Goal: Transaction & Acquisition: Purchase product/service

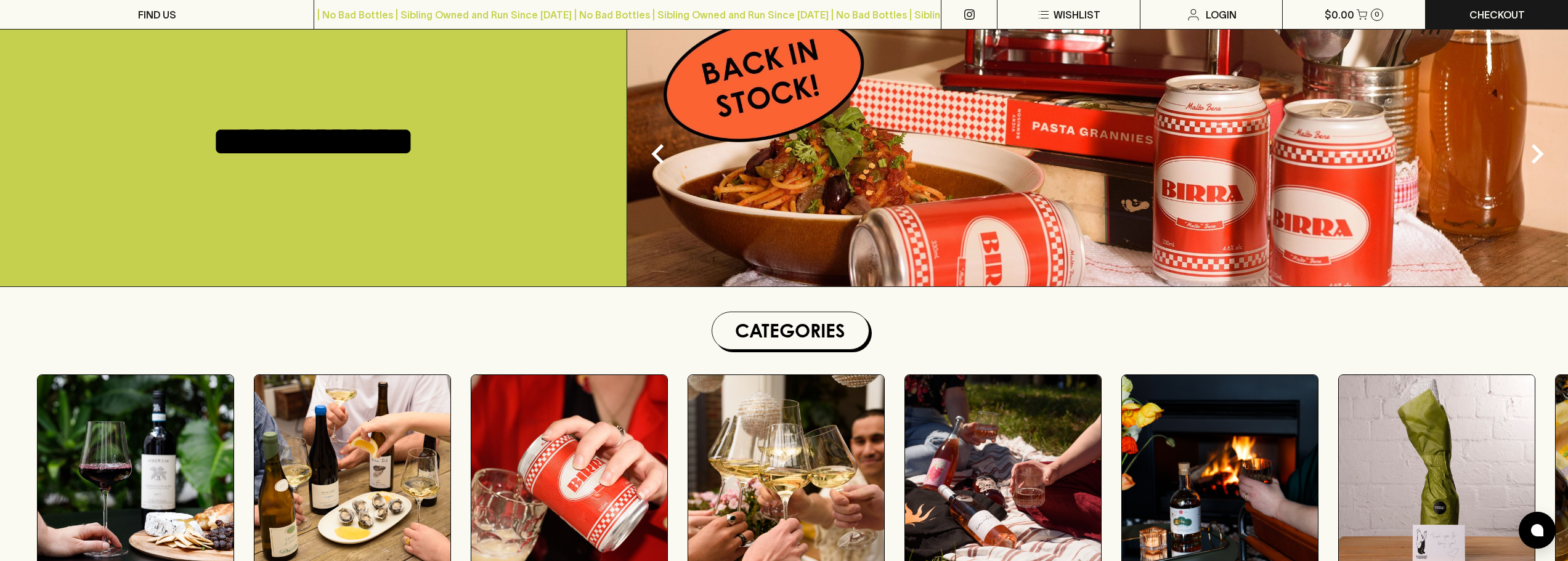
scroll to position [247, 0]
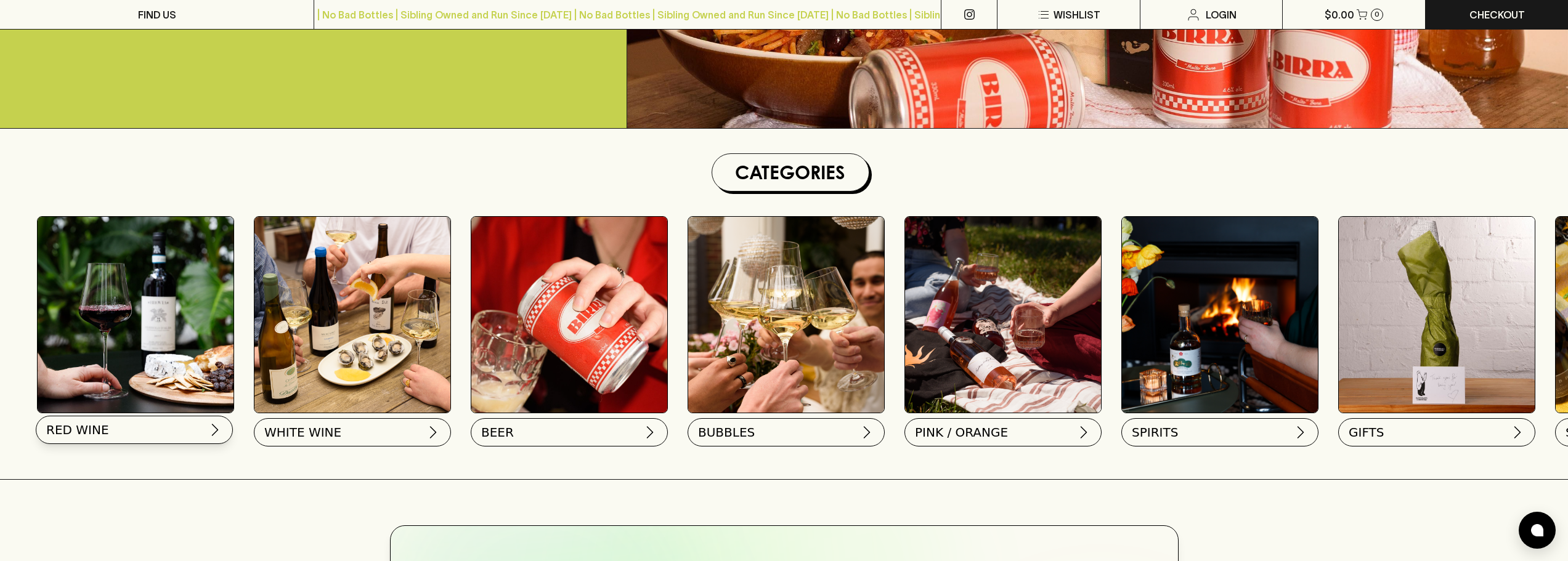
click at [106, 438] on button "RED WINE" at bounding box center [134, 430] width 198 height 29
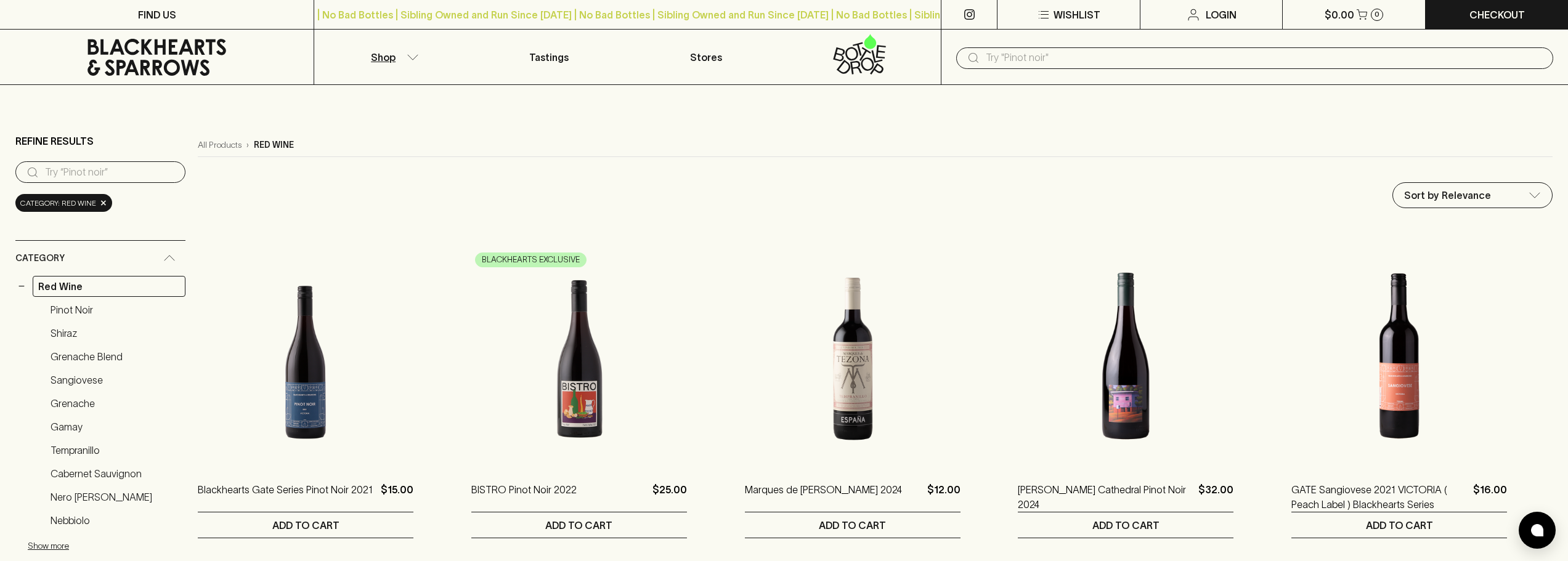
click at [1037, 57] on input "text" at bounding box center [1265, 58] width 558 height 20
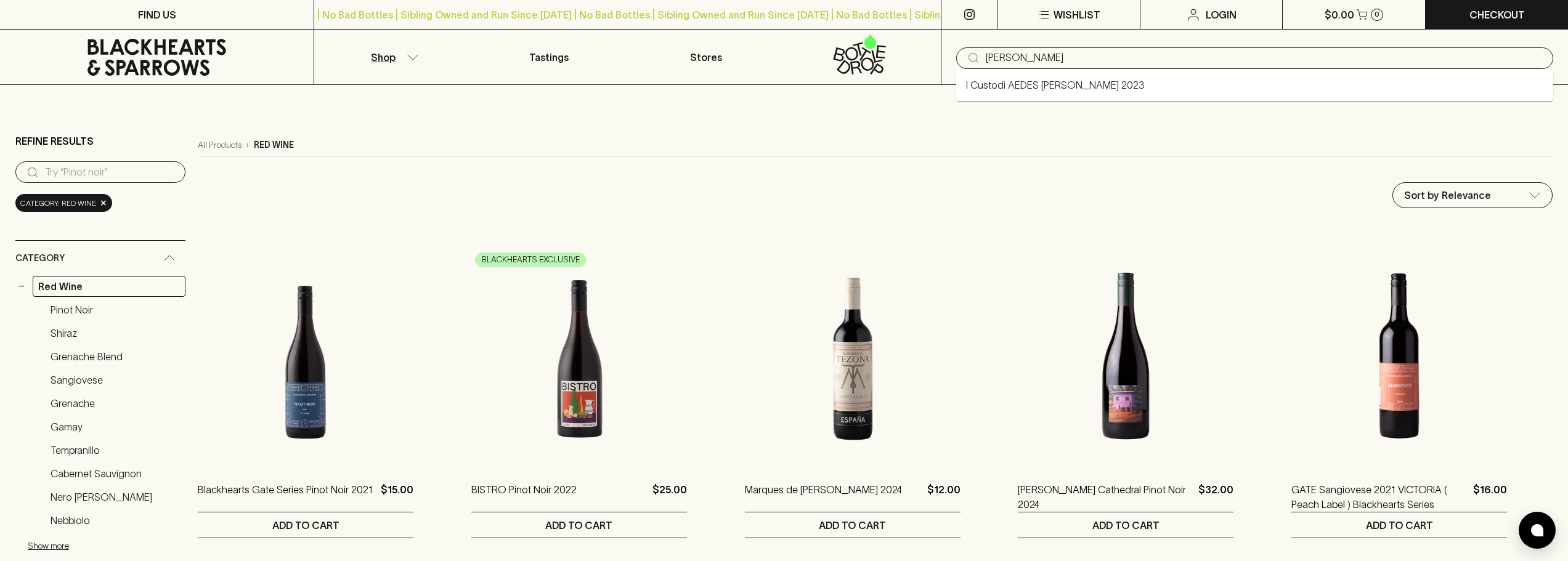
type input "[PERSON_NAME]"
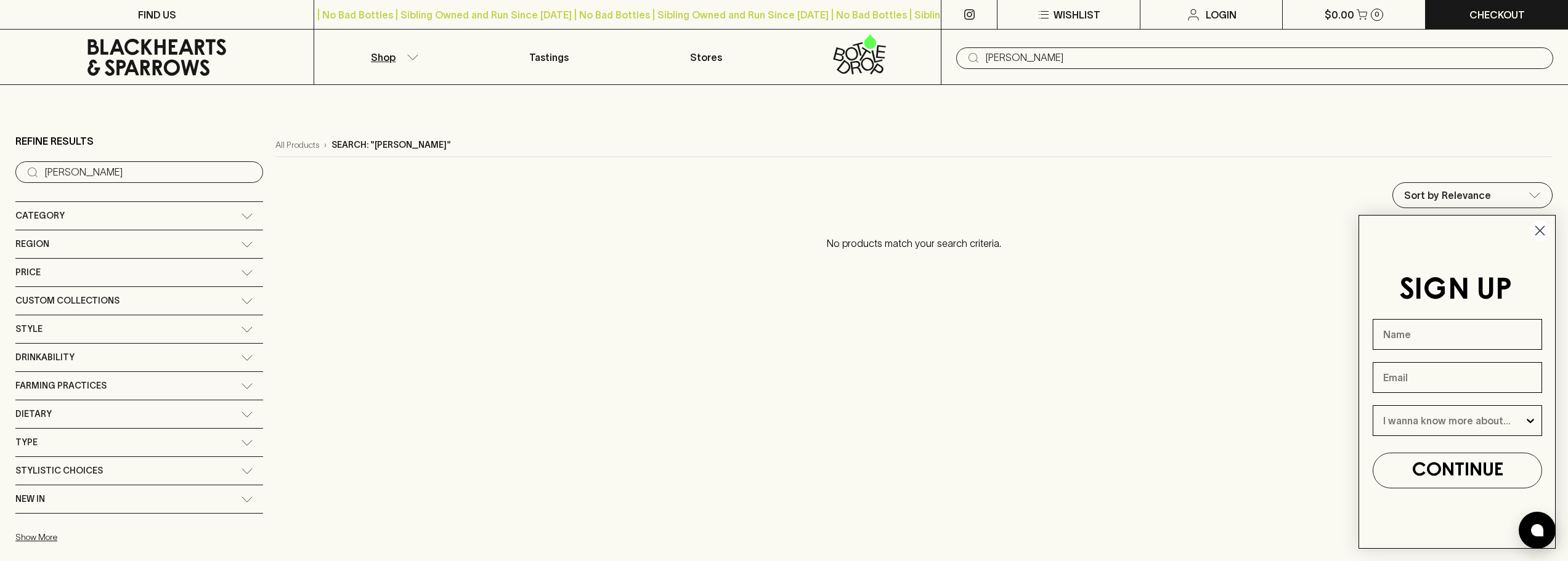
drag, startPoint x: 1037, startPoint y: 57, endPoint x: 905, endPoint y: 71, distance: 132.7
click at [905, 71] on div "Shop Tastings Stores ​ [PERSON_NAME]" at bounding box center [784, 57] width 1568 height 56
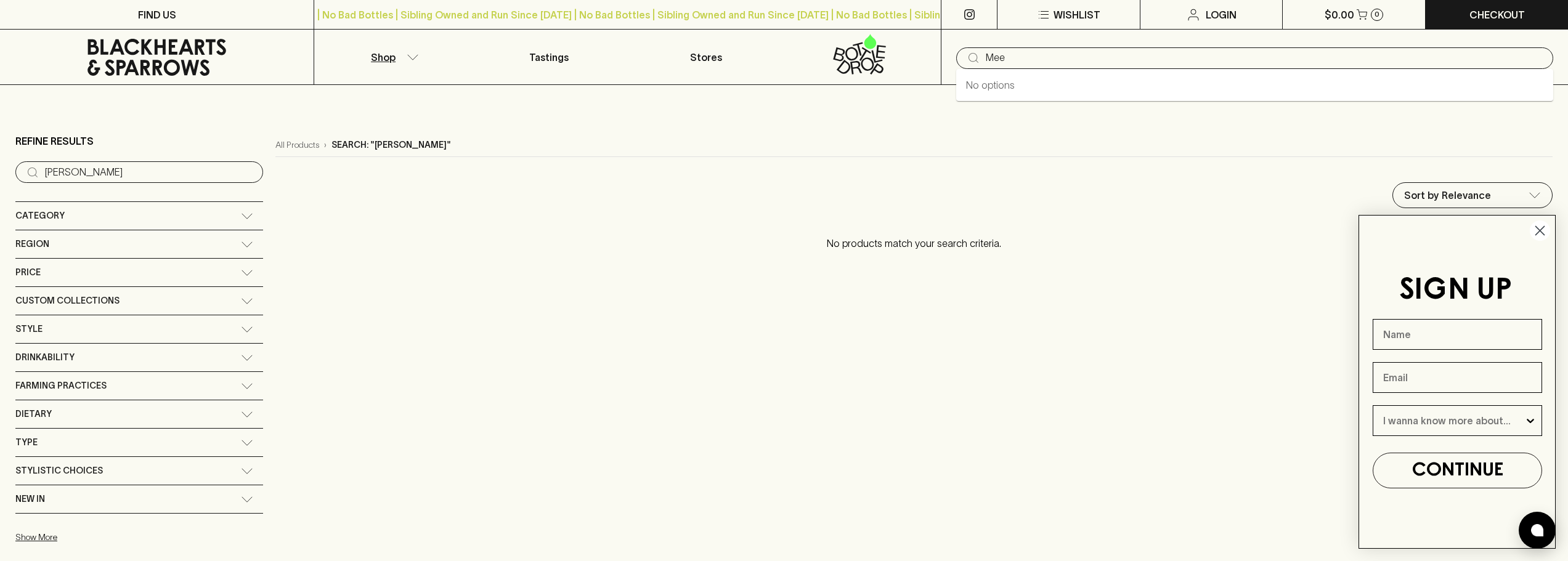
type input "Mee"
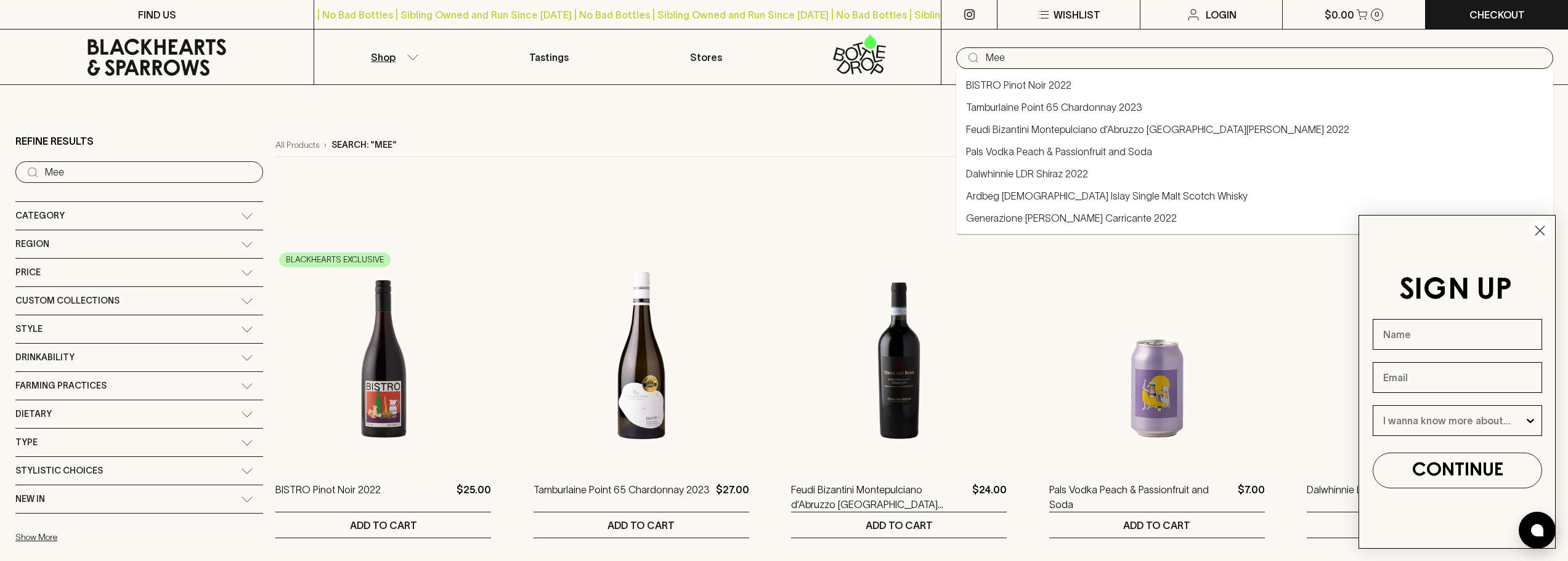
drag, startPoint x: 1062, startPoint y: 60, endPoint x: 846, endPoint y: 71, distance: 216.3
click at [846, 71] on div "Shop Tastings Stores ​ Mee" at bounding box center [784, 57] width 1568 height 56
click at [241, 217] on icon at bounding box center [248, 217] width 13 height 6
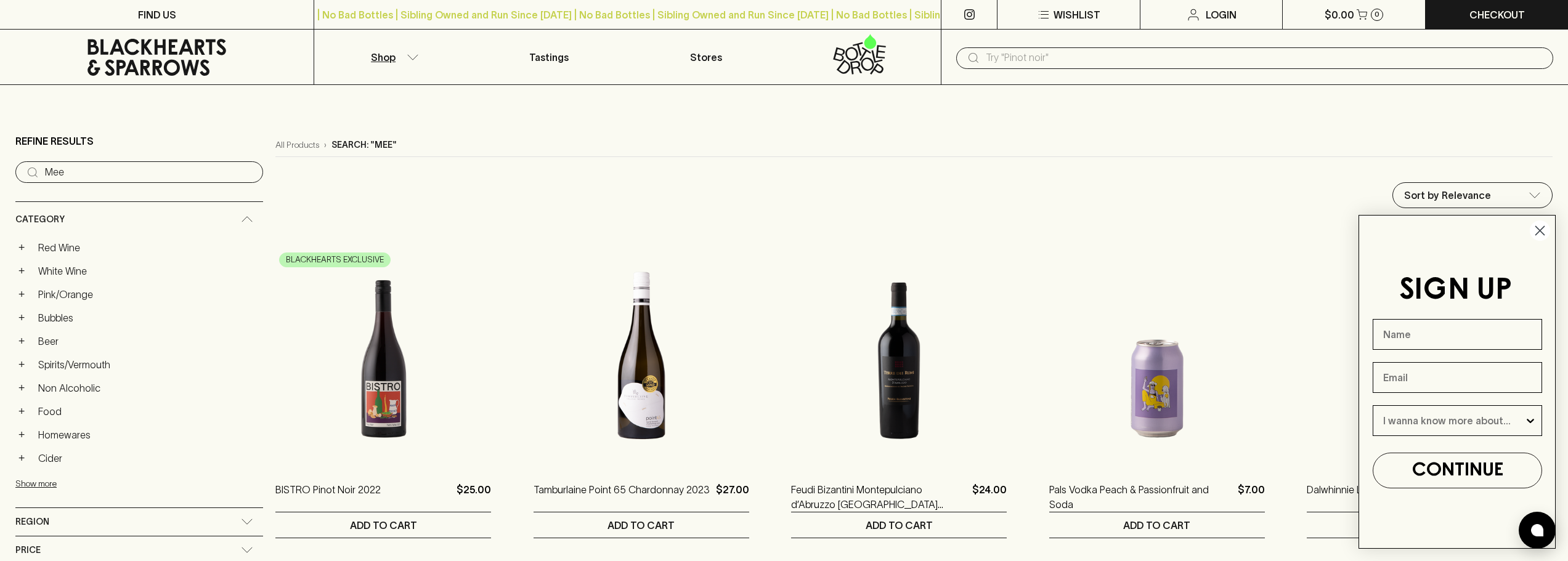
click at [171, 215] on div "Category" at bounding box center [139, 220] width 248 height 35
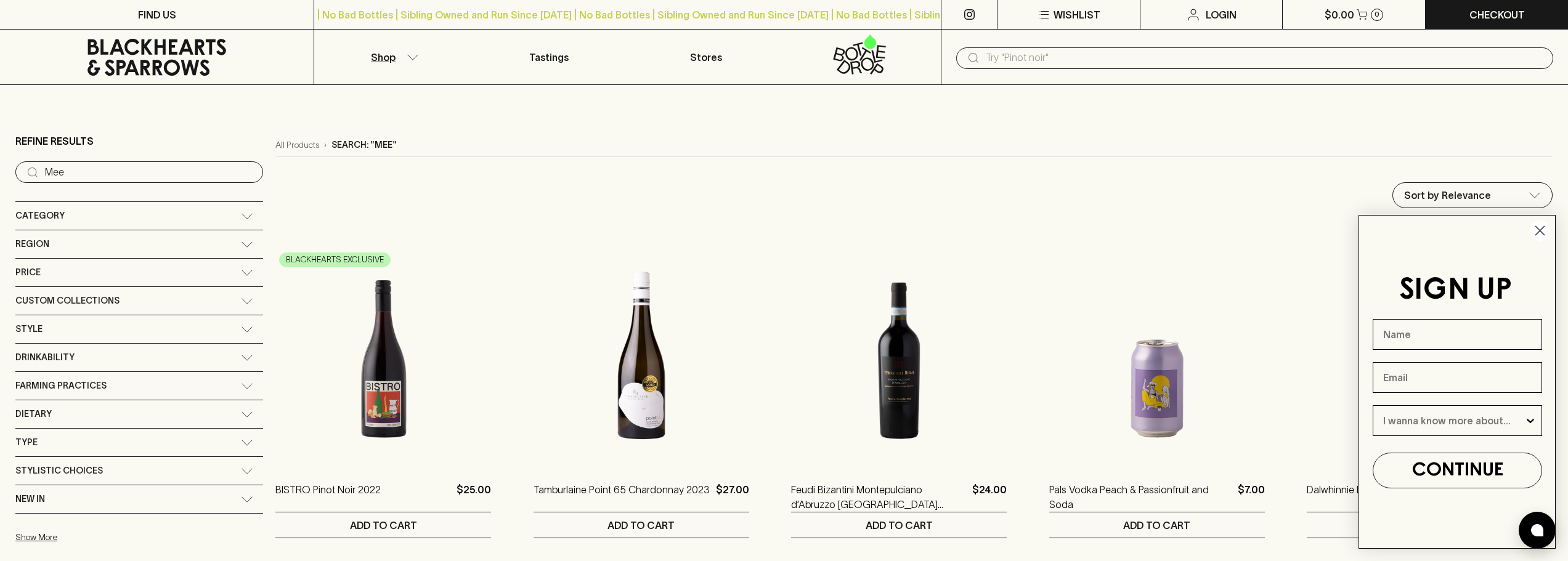
click at [152, 238] on div "Region" at bounding box center [128, 244] width 225 height 15
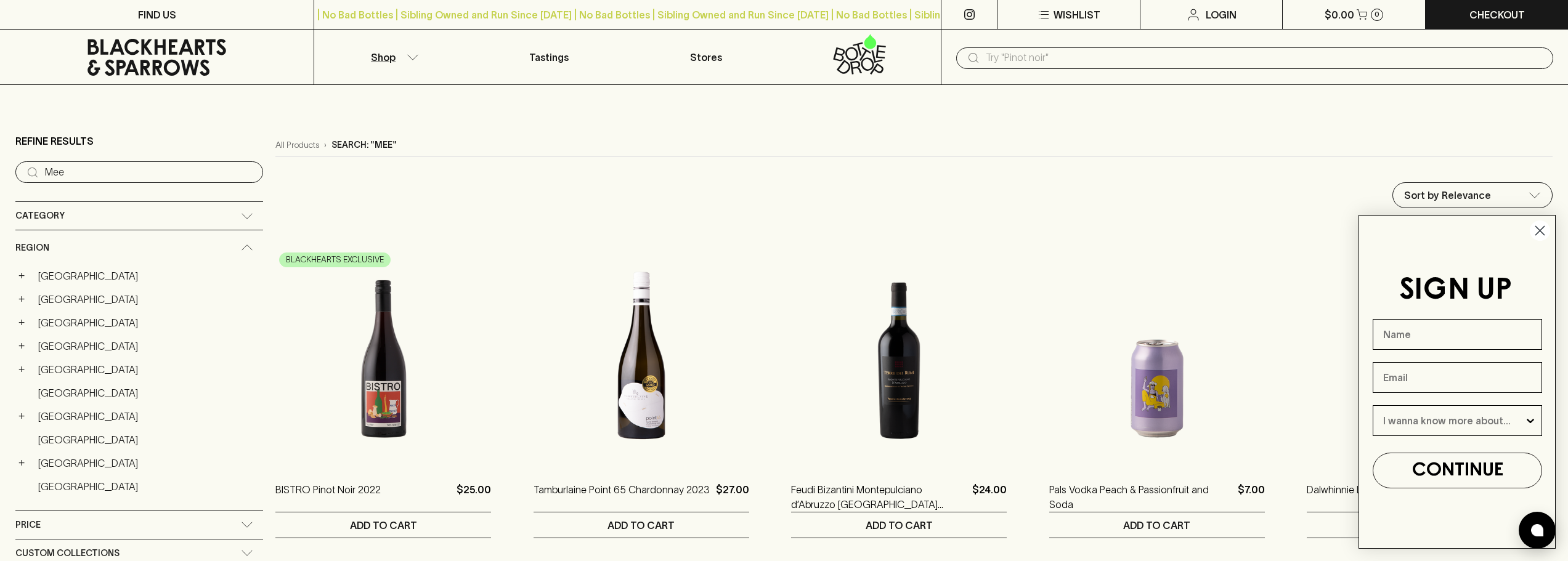
click at [31, 368] on div "+ [GEOGRAPHIC_DATA]" at bounding box center [139, 370] width 248 height 21
click at [19, 371] on button "+" at bounding box center [21, 370] width 13 height 13
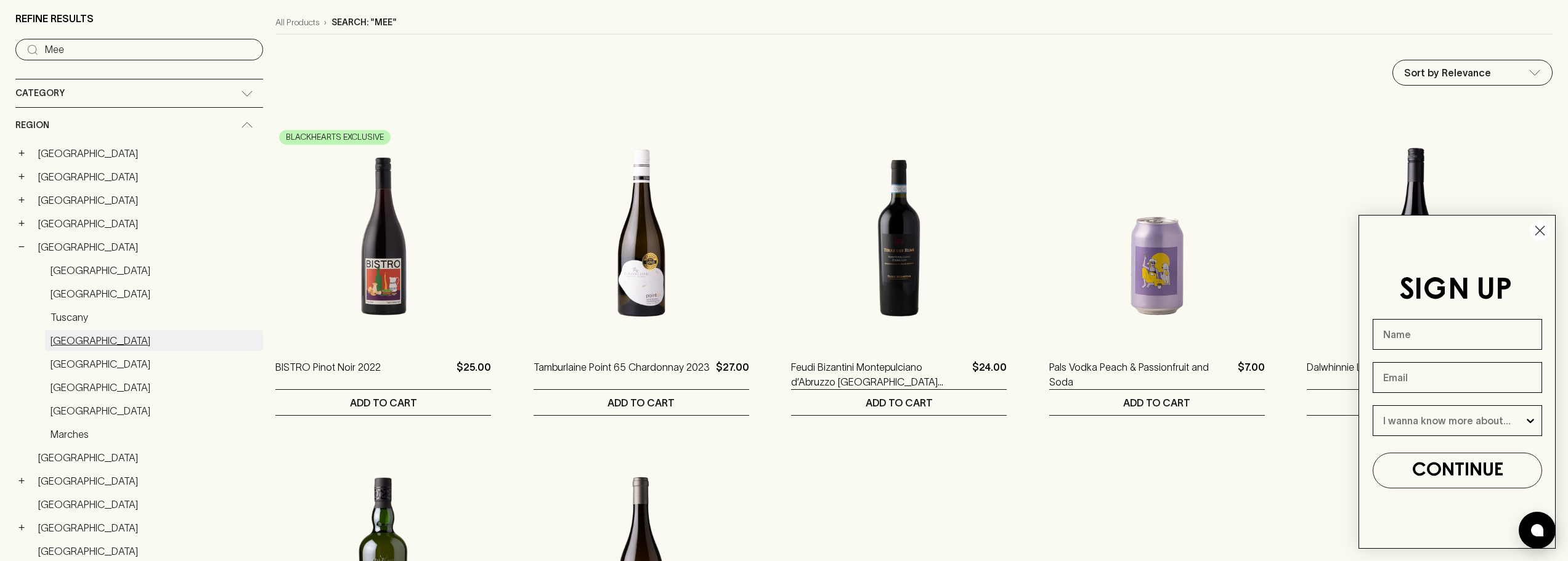
scroll to position [123, 0]
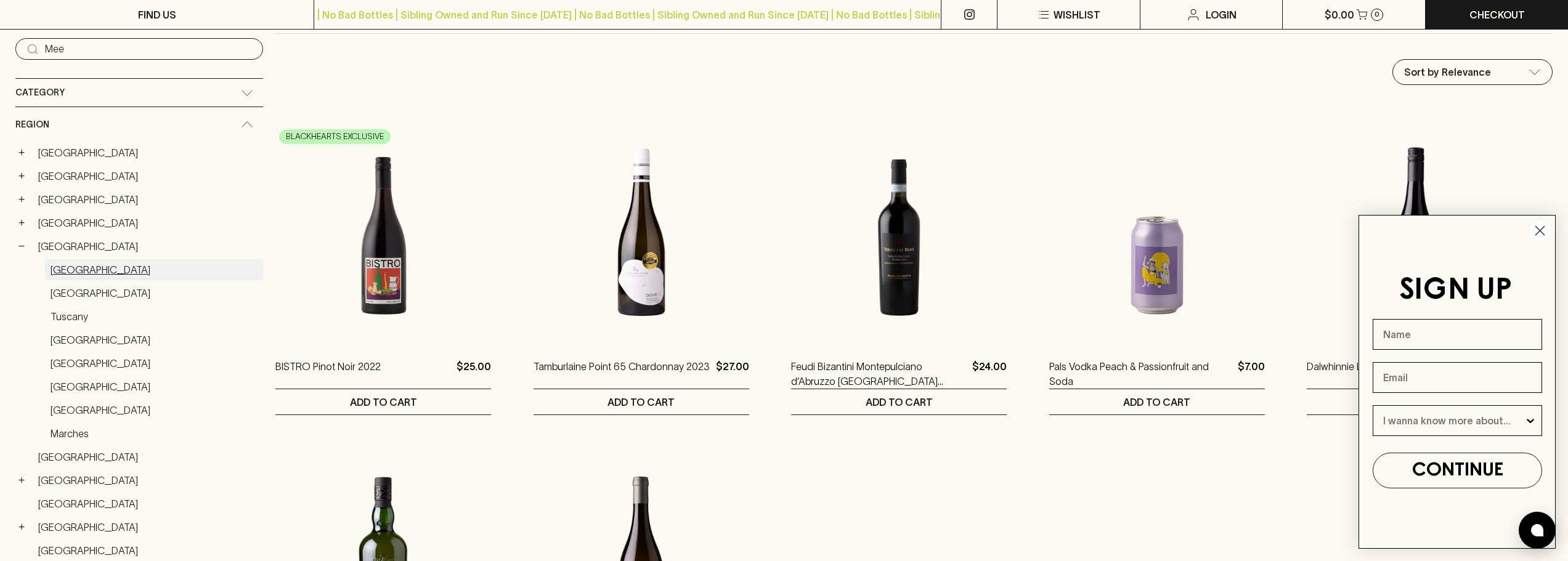
click at [79, 276] on link "Sicily" at bounding box center [154, 270] width 218 height 21
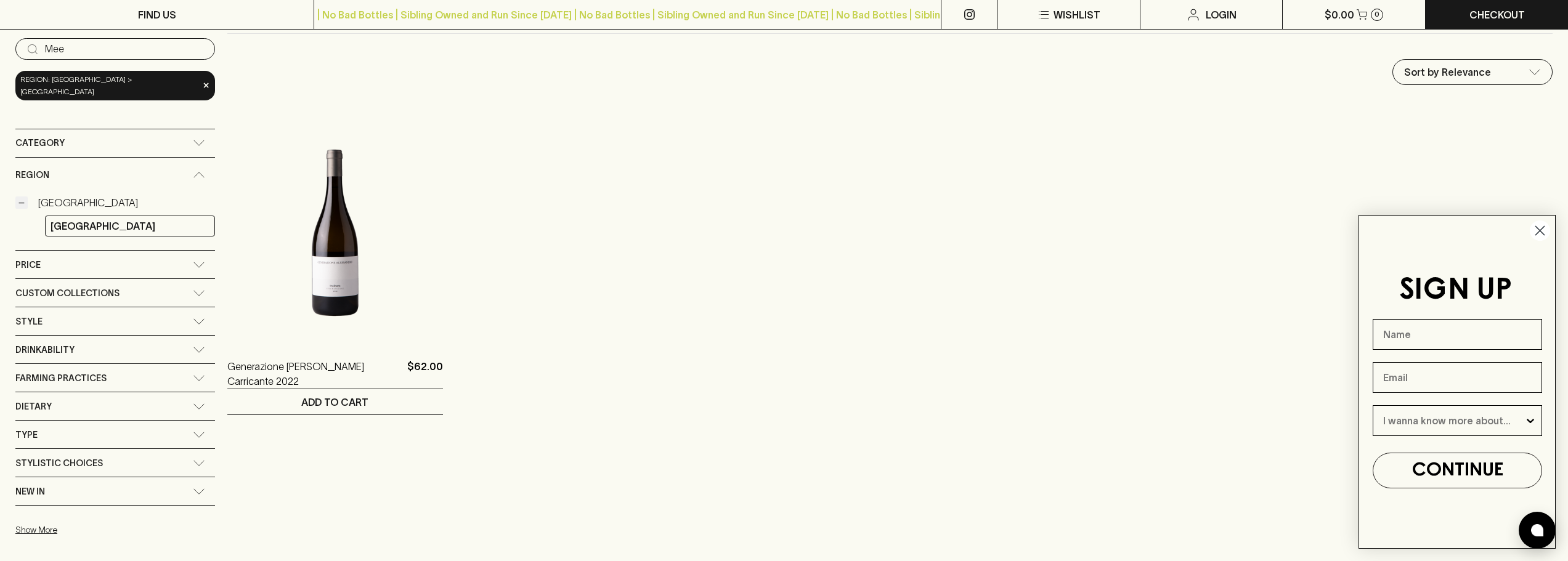
click at [18, 197] on button "−" at bounding box center [21, 203] width 13 height 13
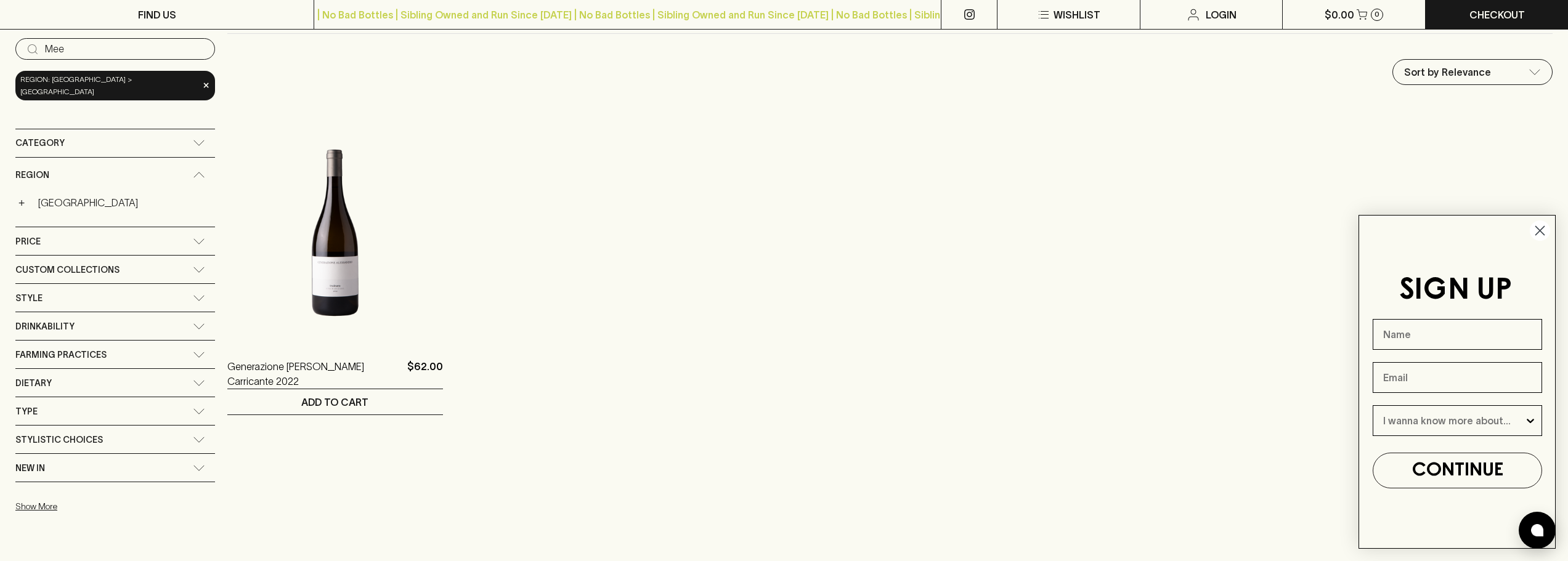
click at [193, 172] on icon at bounding box center [199, 175] width 13 height 6
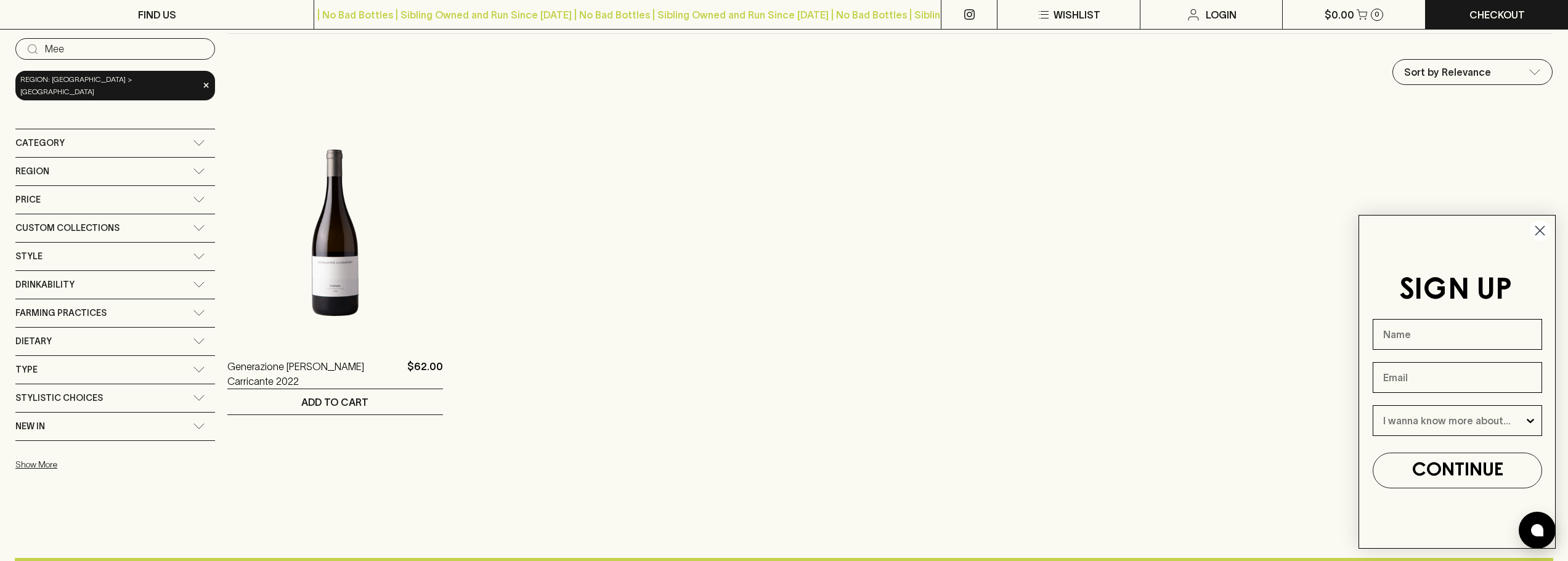
click at [157, 164] on div "Region" at bounding box center [115, 171] width 200 height 28
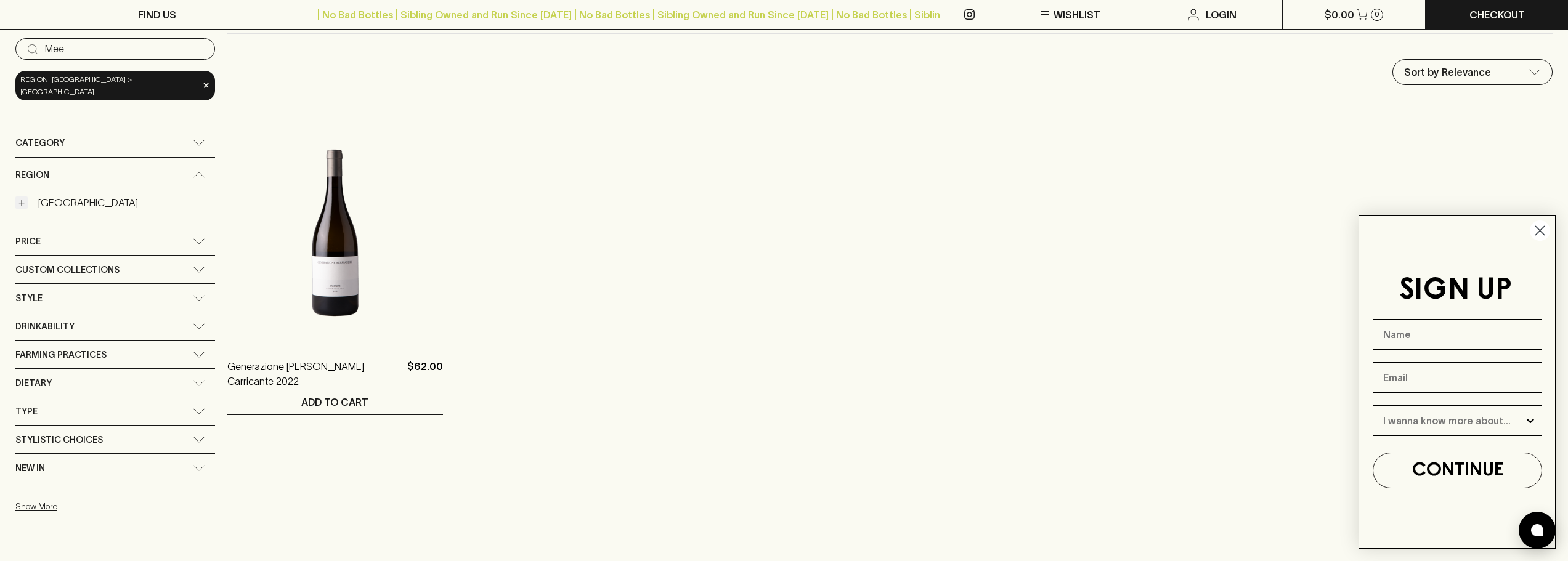
click at [21, 197] on button "+" at bounding box center [21, 203] width 13 height 13
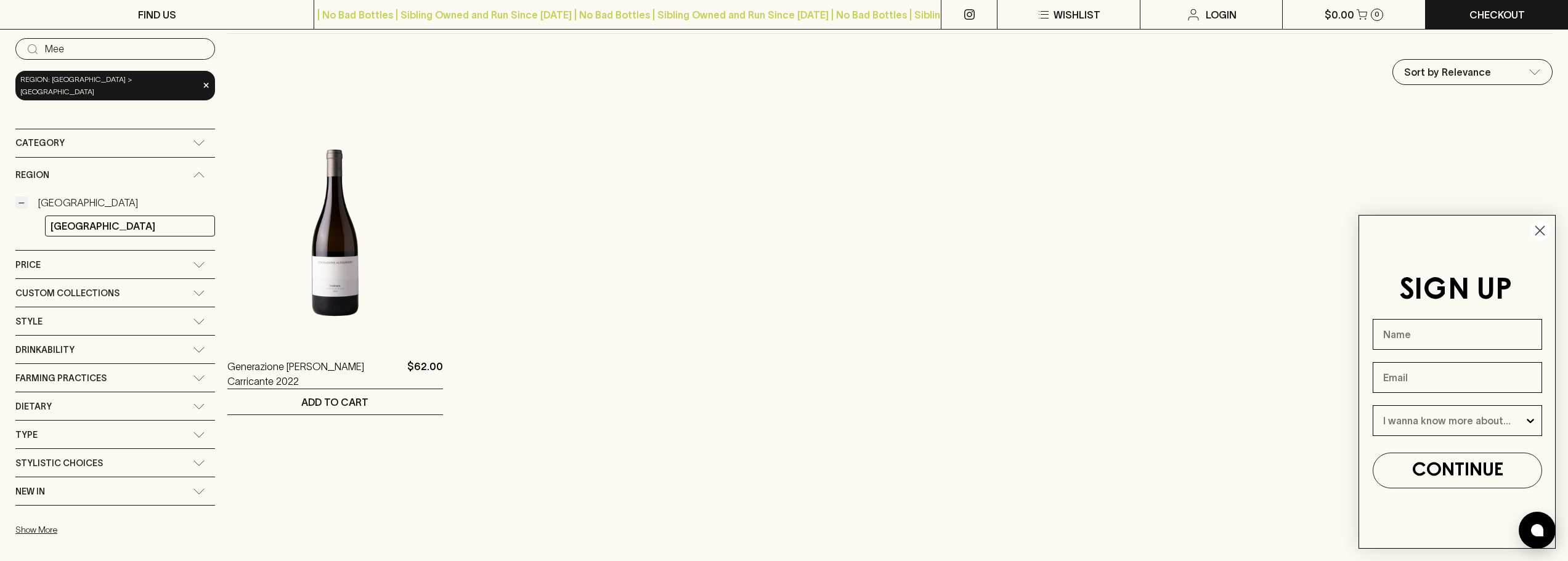
click at [21, 197] on button "−" at bounding box center [21, 203] width 13 height 13
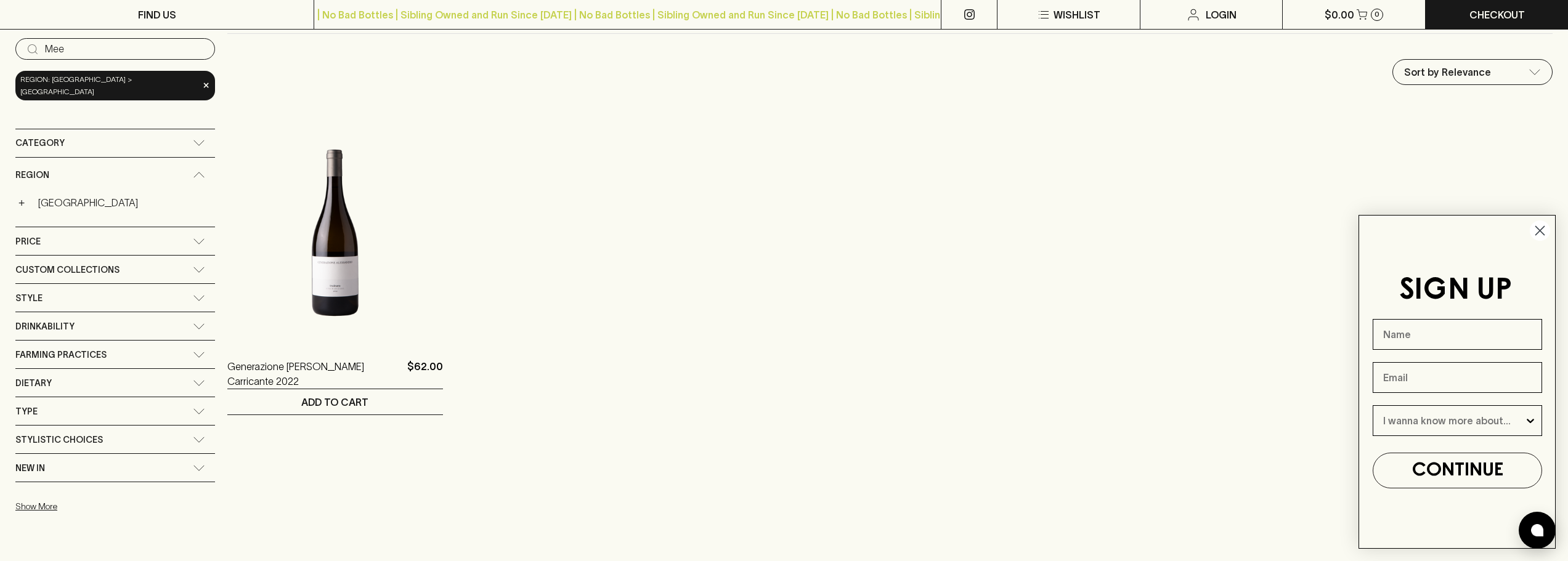
click at [62, 140] on div "Category" at bounding box center [115, 143] width 200 height 28
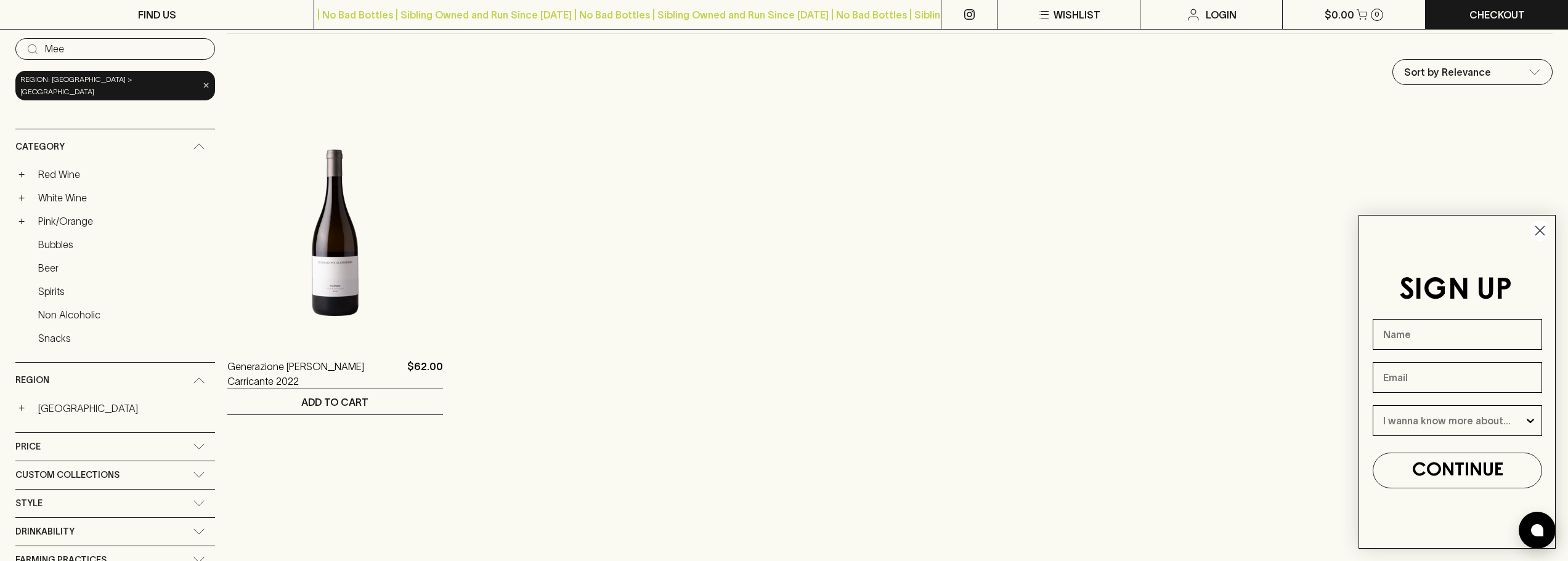
click at [202, 82] on span "×" at bounding box center [206, 85] width 7 height 13
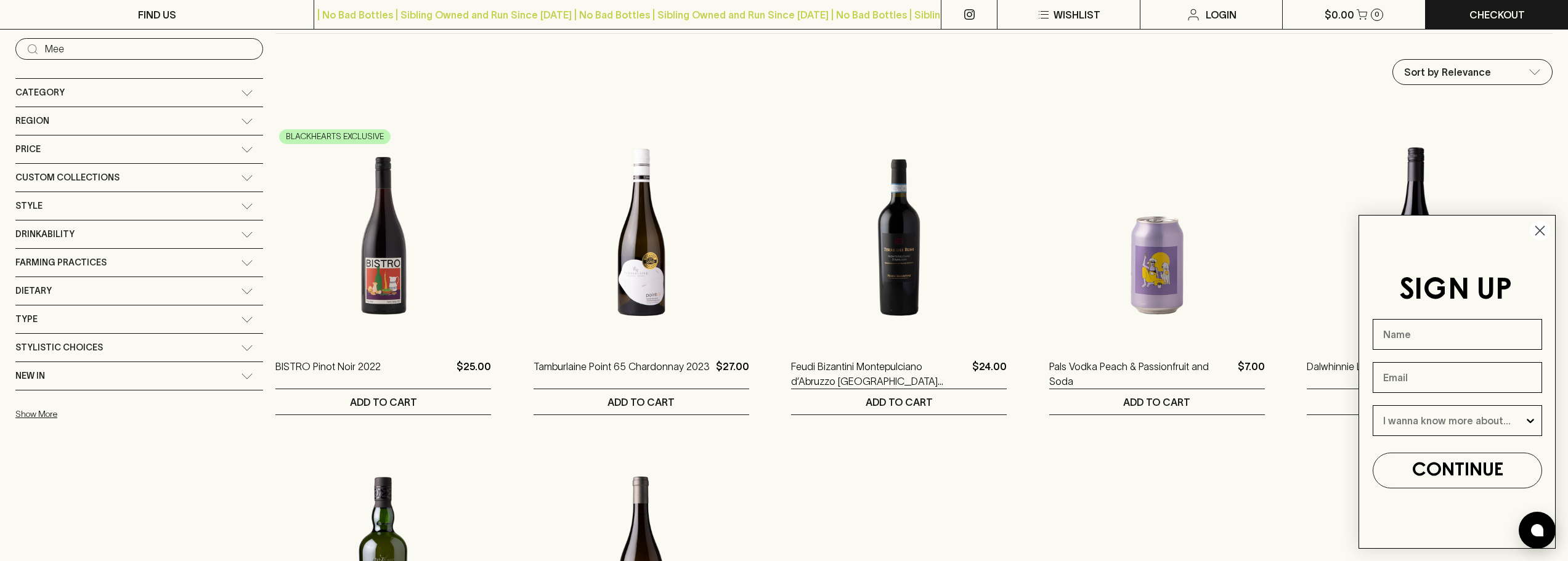
click at [164, 128] on div "Region" at bounding box center [139, 121] width 248 height 28
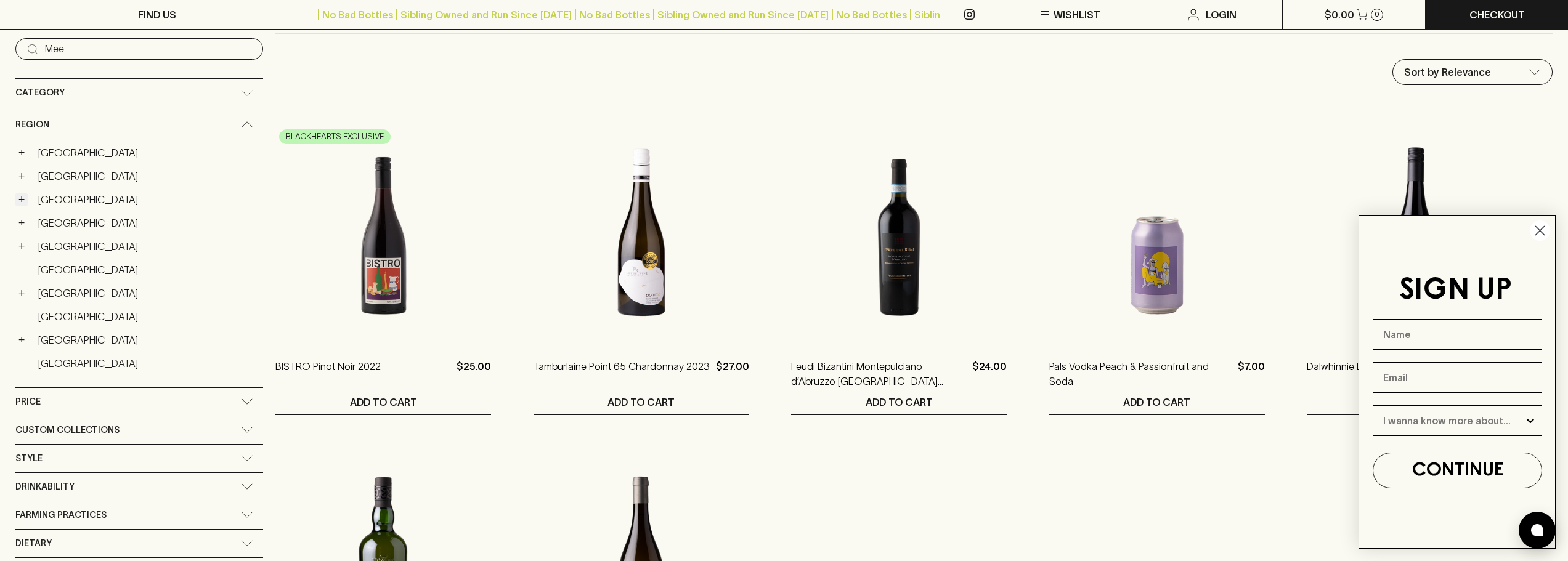
click at [18, 201] on button "+" at bounding box center [21, 200] width 13 height 13
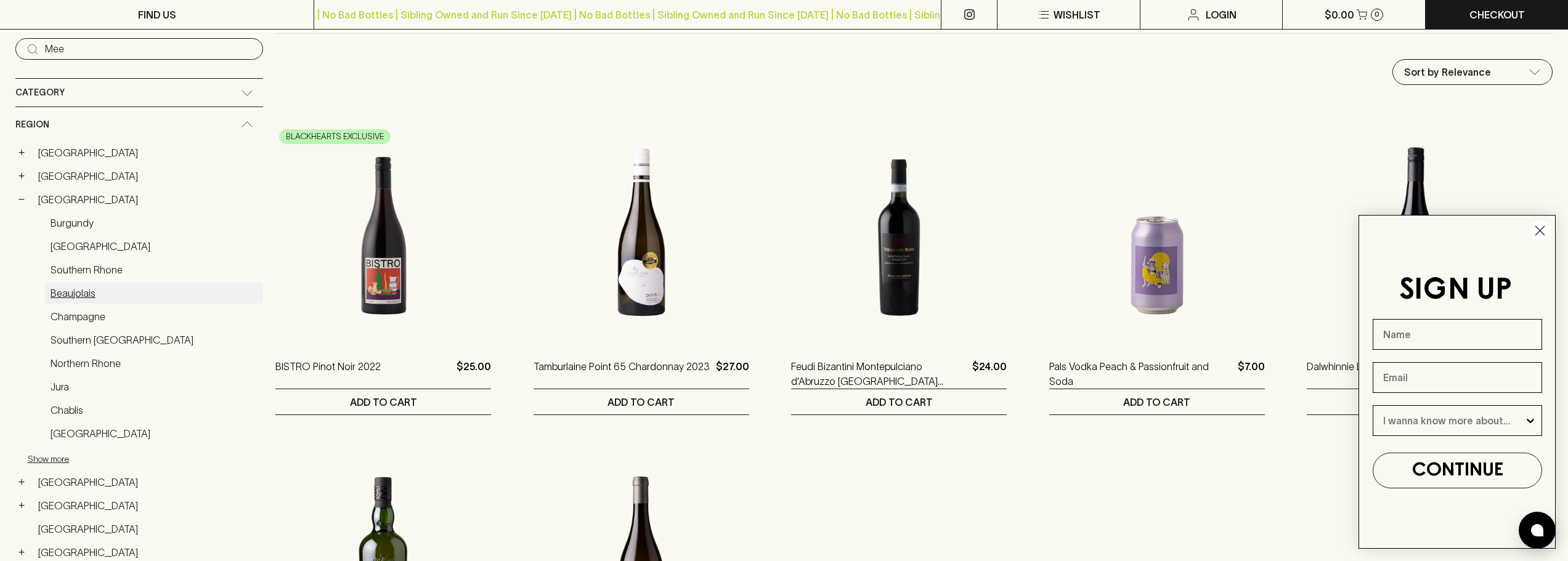
click at [84, 294] on link "Beaujolais" at bounding box center [154, 293] width 218 height 21
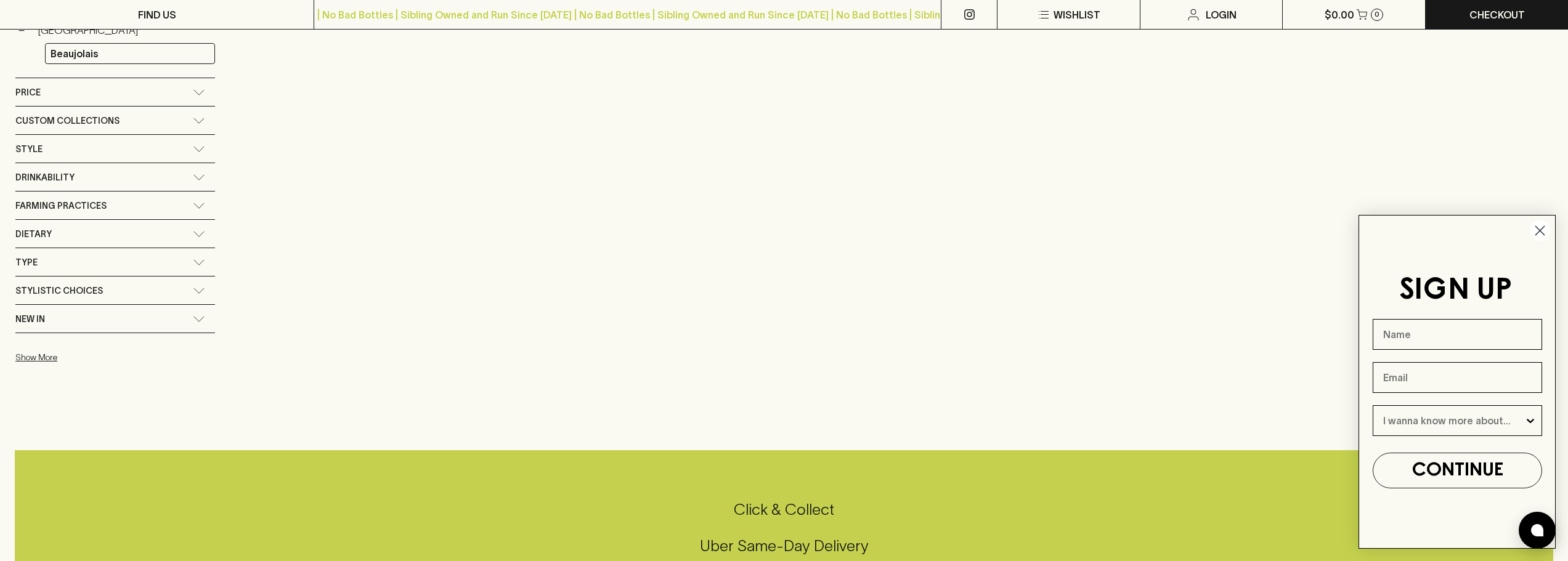
scroll to position [62, 0]
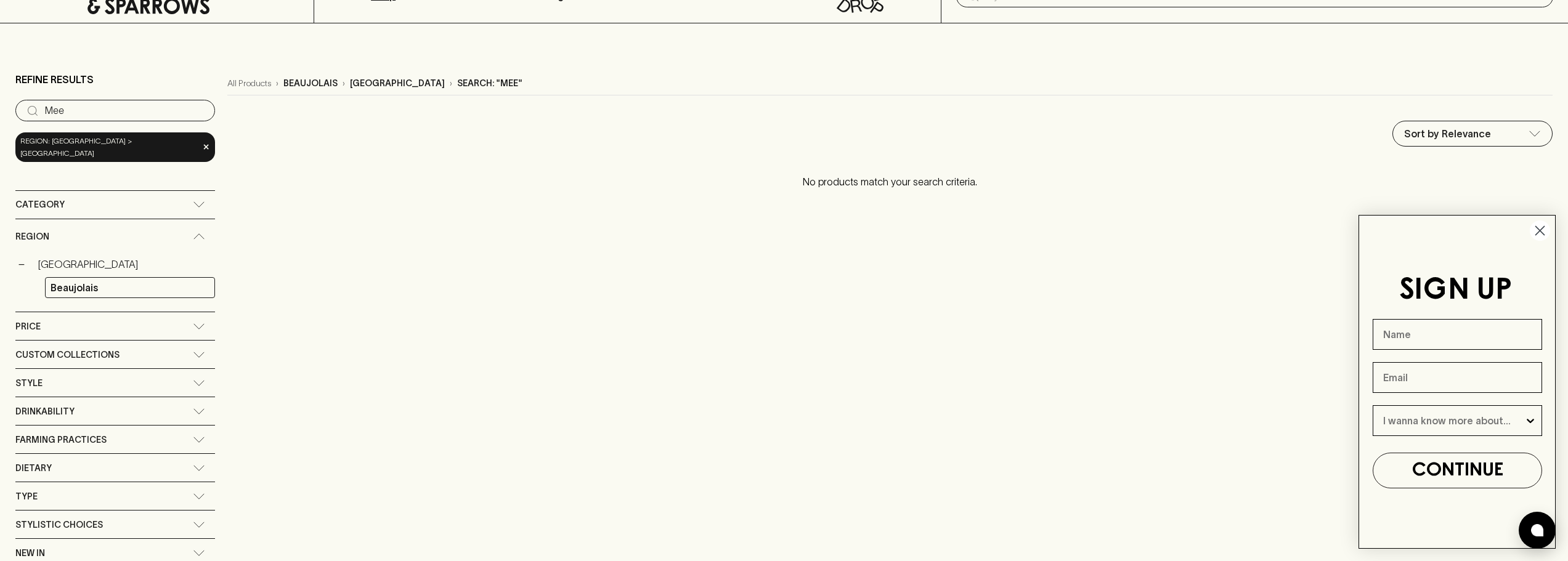
drag, startPoint x: -65, startPoint y: 111, endPoint x: -109, endPoint y: 111, distance: 44.0
click at [161, 109] on input "Mee" at bounding box center [125, 110] width 160 height 20
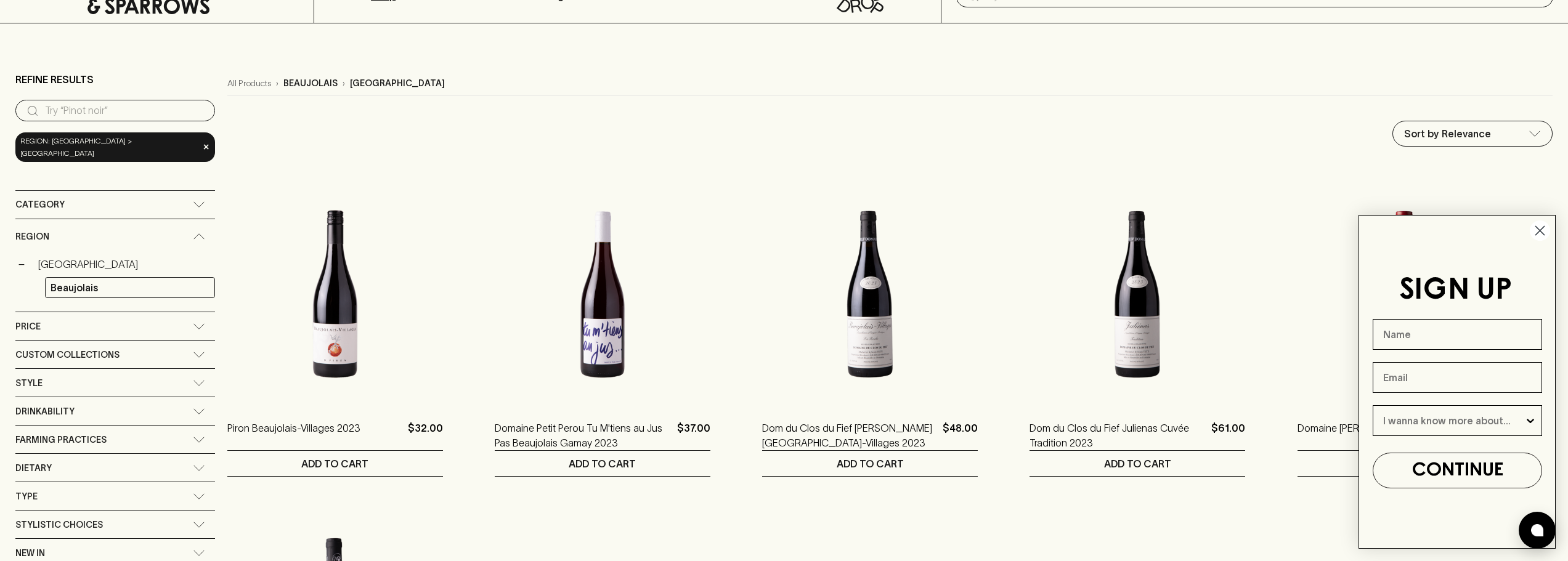
click at [1535, 229] on circle "Close dialog" at bounding box center [1540, 231] width 21 height 21
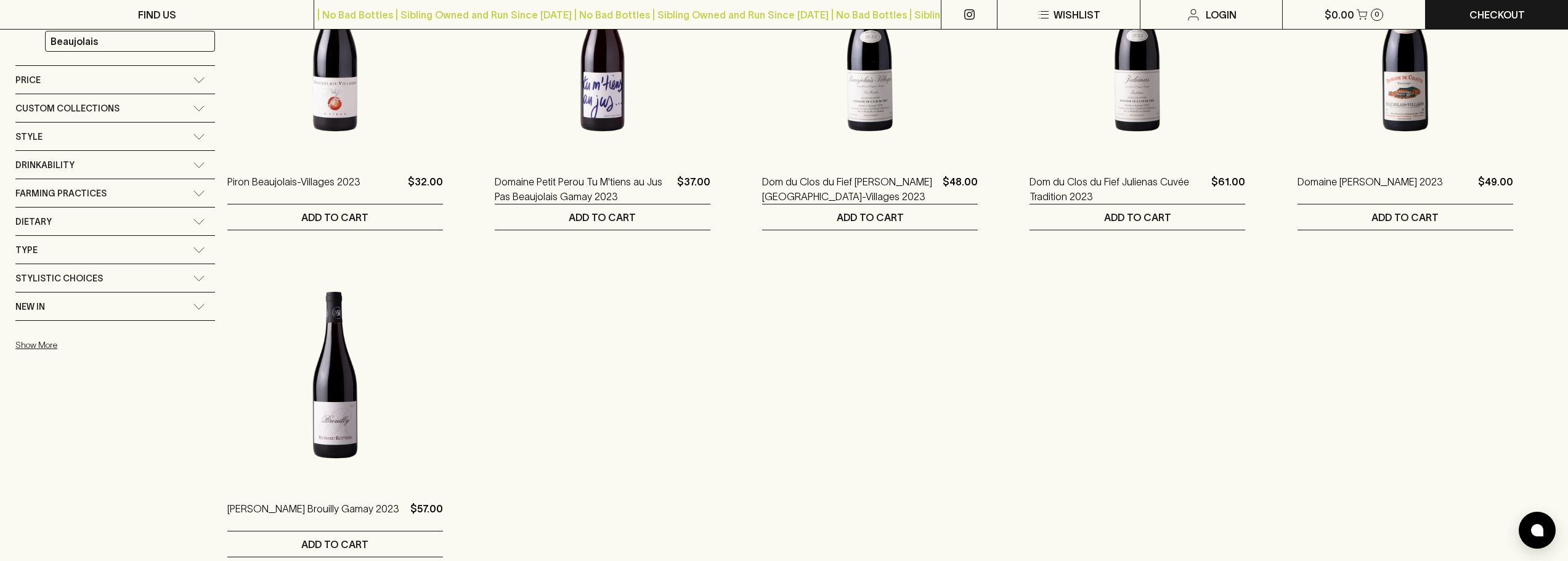
scroll to position [247, 0]
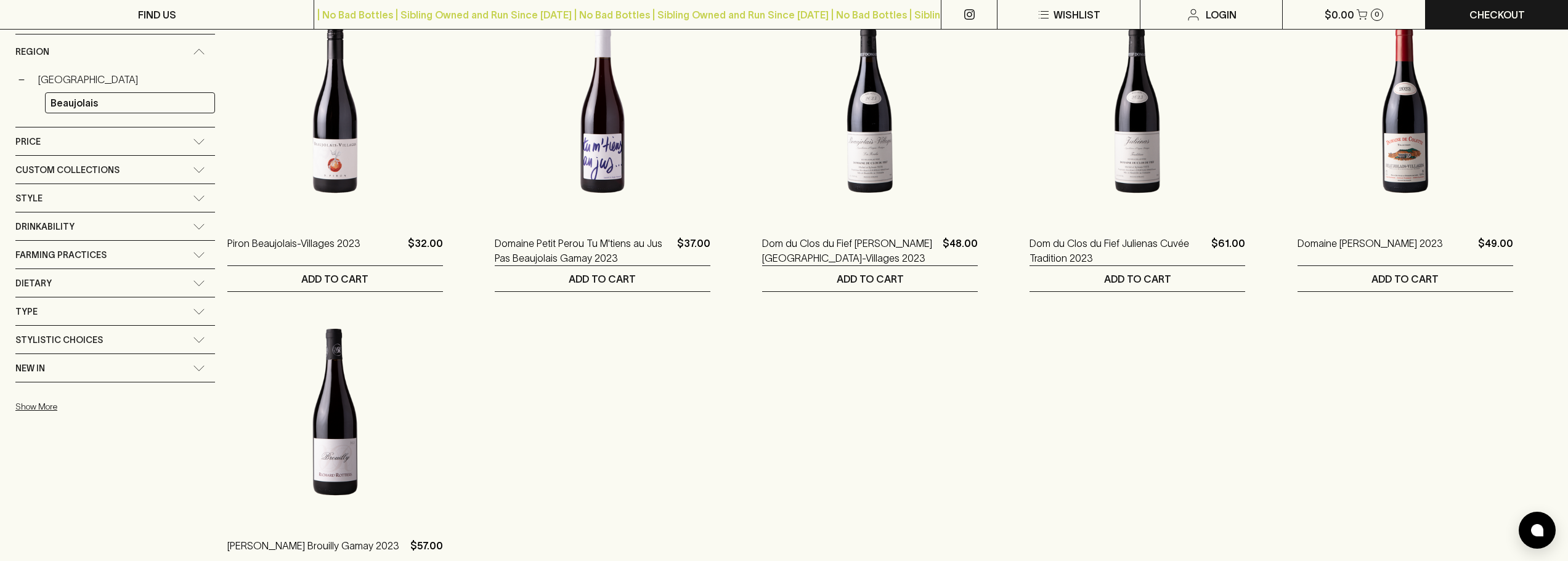
click at [290, 467] on img at bounding box center [336, 413] width 216 height 216
